Goal: Register for event/course

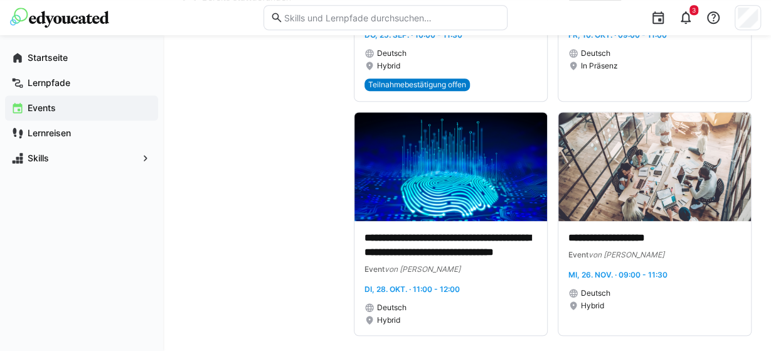
scroll to position [304, 0]
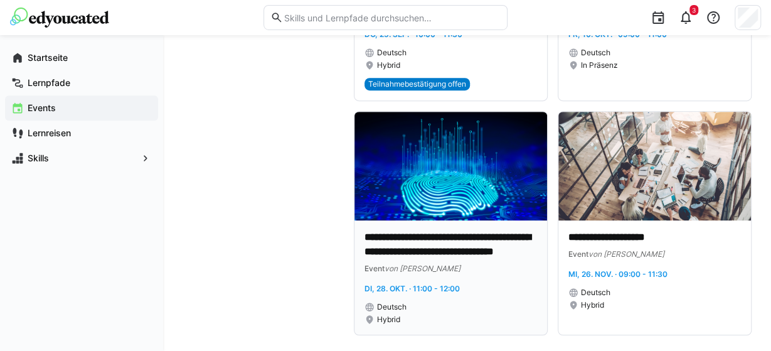
click at [482, 194] on img at bounding box center [451, 166] width 193 height 109
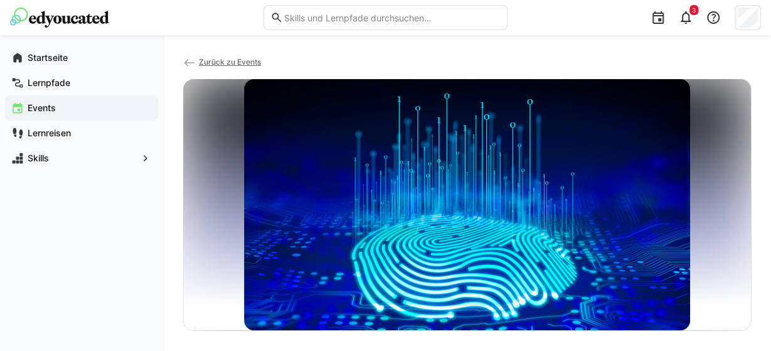
click at [230, 62] on span "Zurück zu Events" at bounding box center [230, 61] width 62 height 9
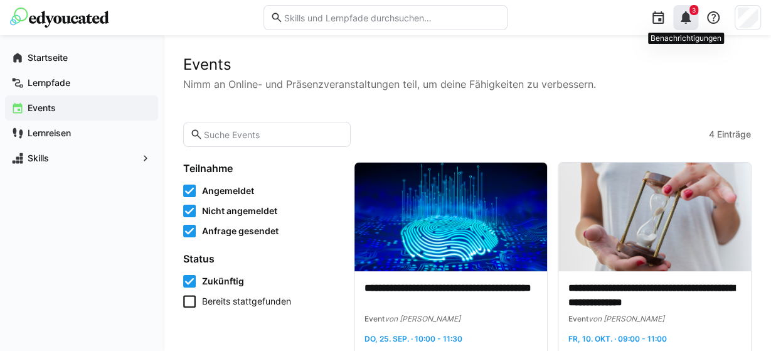
click at [698, 23] on div "3" at bounding box center [685, 17] width 25 height 25
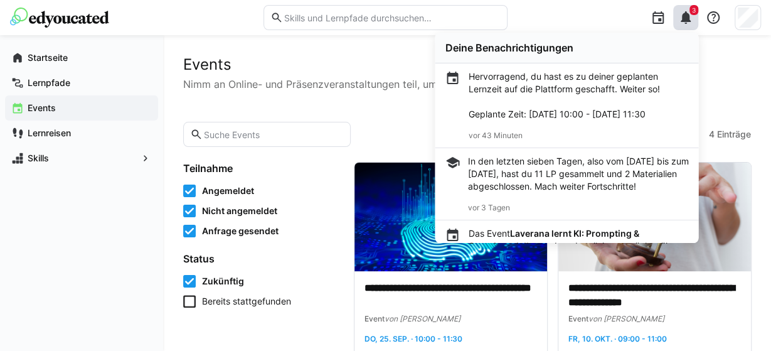
click at [722, 80] on p "Nimm an Online- und Präsenzveranstaltungen teil, um deine Fähigkeiten zu verbes…" at bounding box center [467, 84] width 568 height 15
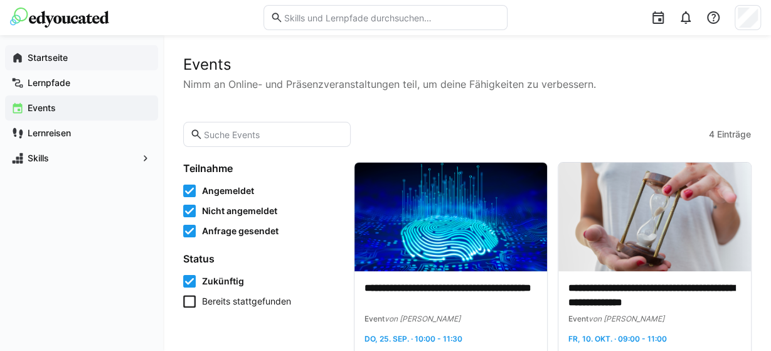
click at [0, 0] on app-navigation-label "Startseite" at bounding box center [0, 0] width 0 height 0
